Goal: Information Seeking & Learning: Check status

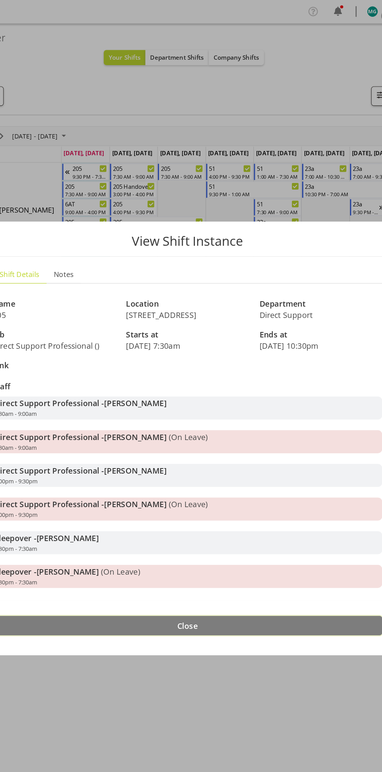
click at [203, 548] on button "Close" at bounding box center [191, 550] width 343 height 17
click at [204, 551] on button "Close" at bounding box center [191, 550] width 343 height 17
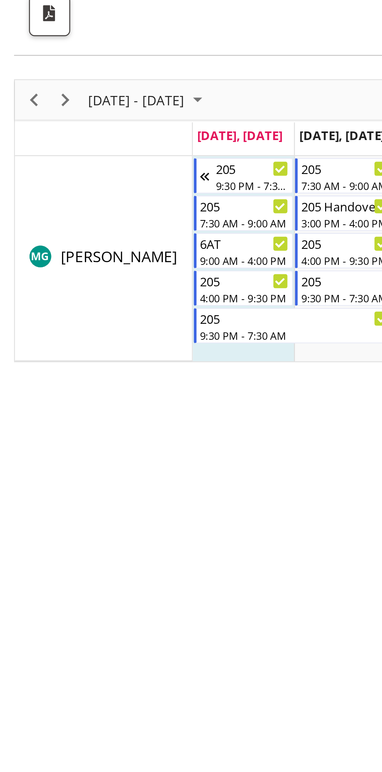
click at [249, 394] on div "[DATE] - [DATE] [DATE] Day Week Fortnight Month calendar Month Agenda Time Scal…" at bounding box center [191, 261] width 371 height 312
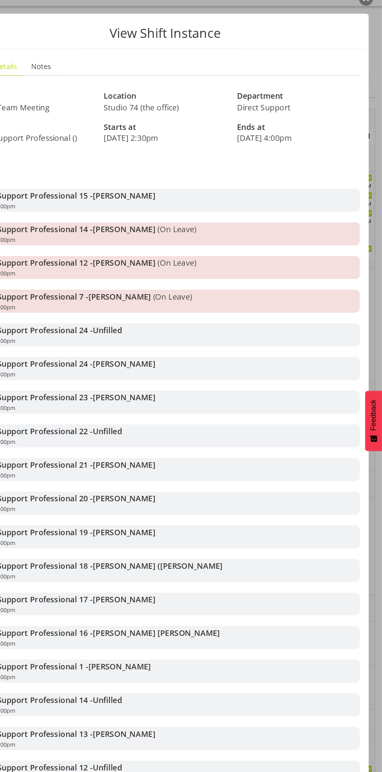
click at [126, 46] on p "View Shift Instance" at bounding box center [191, 44] width 343 height 11
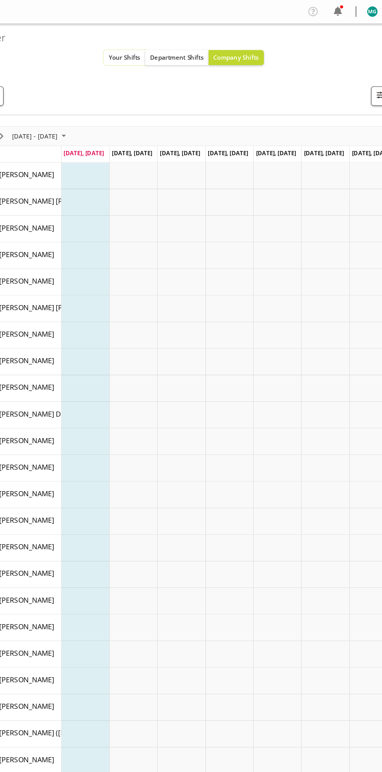
click at [134, 53] on span "Your Shifts" at bounding box center [136, 50] width 28 height 7
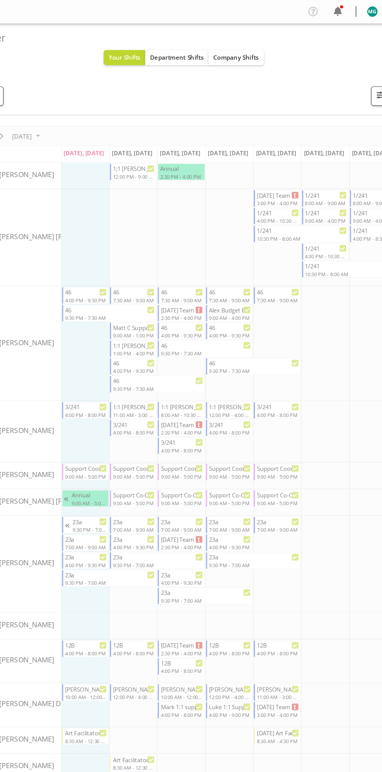
click at [310, 78] on div "All Locations Clear 1.241 Edmonton Road 1/20 Sturges Road, Henderson 12b Colett…" at bounding box center [188, 84] width 364 height 17
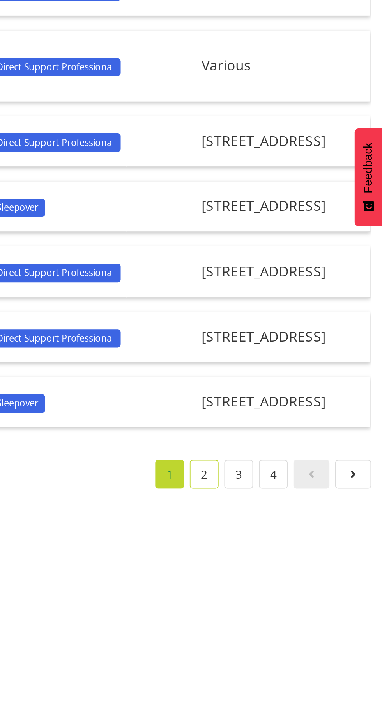
click at [290, 529] on link "2" at bounding box center [286, 522] width 16 height 16
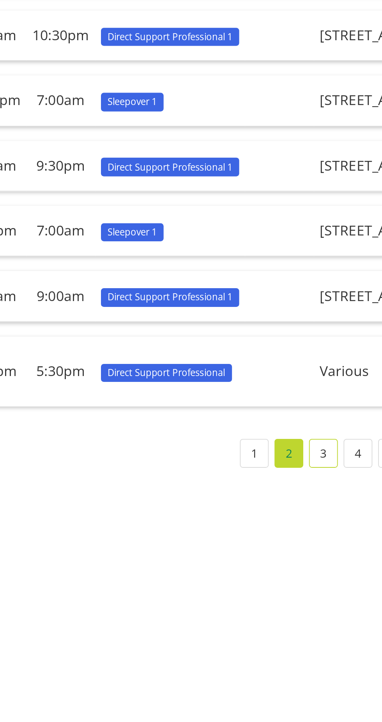
click at [309, 518] on link "3" at bounding box center [305, 510] width 16 height 16
